Goal: Find specific page/section: Find specific page/section

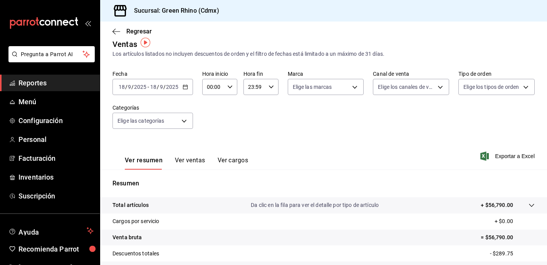
scroll to position [8, 0]
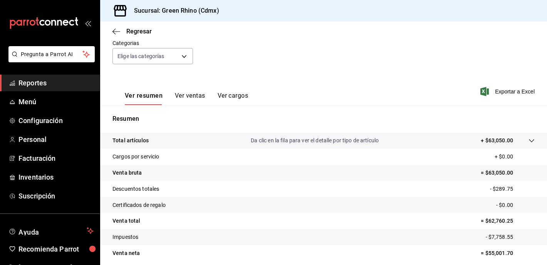
scroll to position [104, 0]
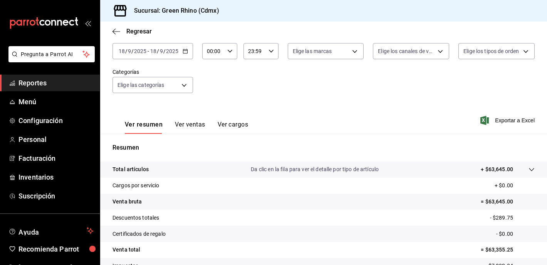
scroll to position [44, 0]
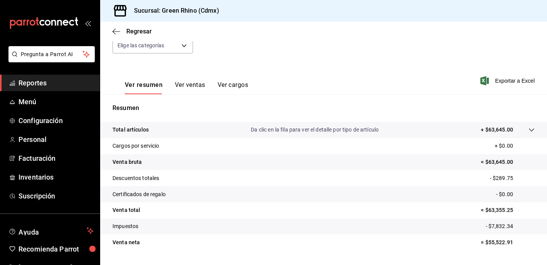
scroll to position [104, 0]
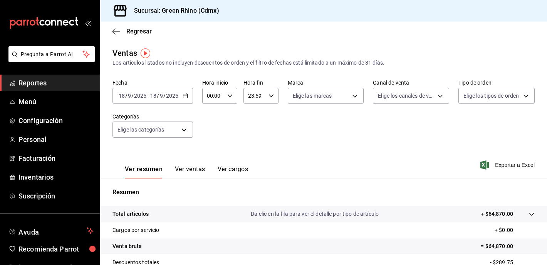
click at [38, 81] on span "Reportes" at bounding box center [55, 83] width 75 height 10
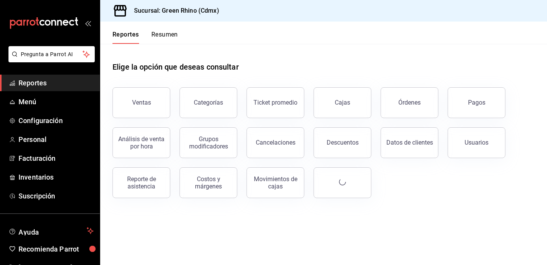
click at [38, 81] on span "Reportes" at bounding box center [55, 83] width 75 height 10
click at [140, 97] on button "Ventas" at bounding box center [141, 102] width 58 height 31
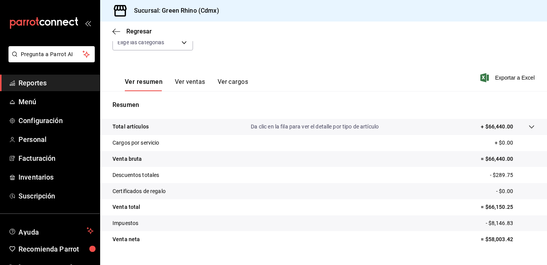
scroll to position [104, 0]
